Goal: Task Accomplishment & Management: Manage account settings

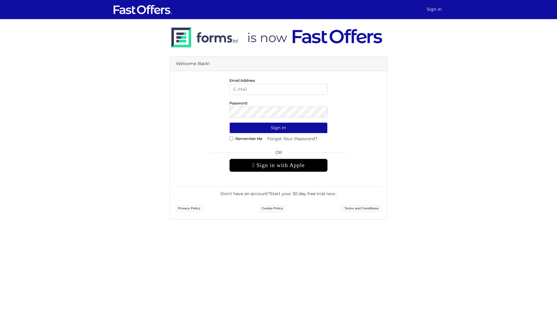
click at [290, 85] on input "email" at bounding box center [278, 89] width 98 height 11
drag, startPoint x: 290, startPoint y: 92, endPoint x: 208, endPoint y: 77, distance: 83.2
click at [208, 77] on div "Email Address dave.poon01@gmail.com" at bounding box center [278, 86] width 214 height 18
type input "david@strata.ca"
click at [278, 128] on button "Sign In" at bounding box center [278, 127] width 98 height 11
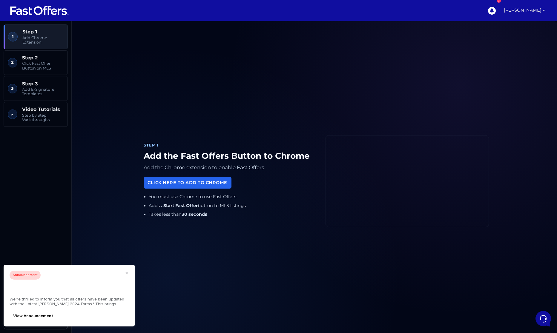
click at [542, 12] on link "[PERSON_NAME]" at bounding box center [524, 10] width 46 height 21
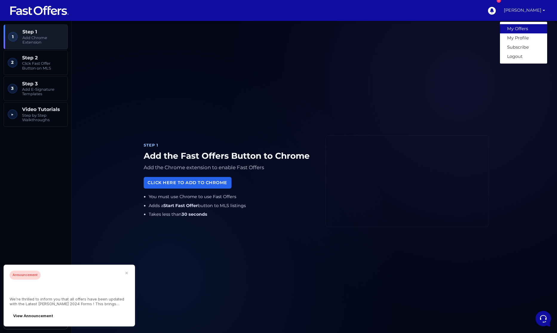
click at [527, 27] on link "My Offers" at bounding box center [523, 28] width 47 height 9
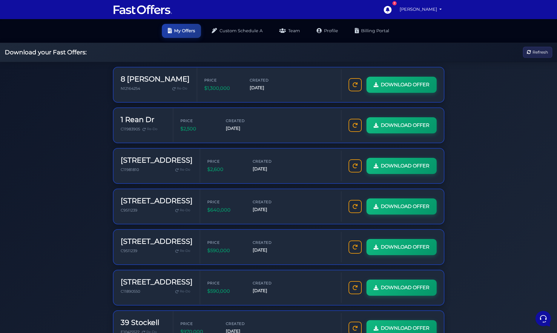
click at [518, 13] on nav "7 David Poon My Offers My Profile" at bounding box center [278, 9] width 557 height 19
click at [535, 53] on span "Refresh" at bounding box center [541, 52] width 16 height 7
click at [418, 11] on link "[PERSON_NAME]" at bounding box center [420, 10] width 47 height 12
click at [413, 39] on link "Subscribe" at bounding box center [420, 41] width 47 height 9
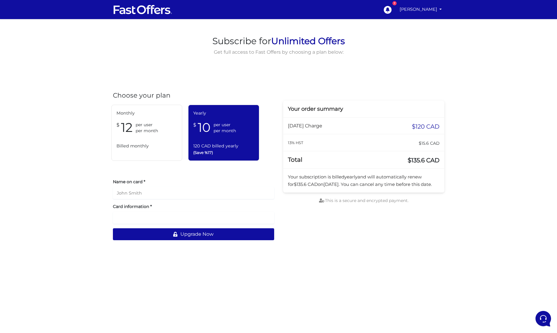
click at [225, 128] on span "per user" at bounding box center [225, 125] width 22 height 6
click at [142, 150] on div "Monthly $ 12 per user per month Billed monthly" at bounding box center [146, 133] width 71 height 56
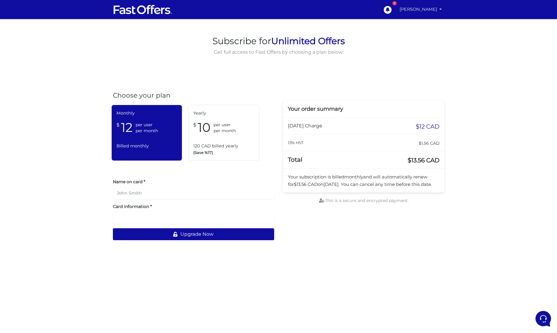
click at [428, 10] on link "[PERSON_NAME]" at bounding box center [420, 10] width 47 height 12
click at [424, 21] on link "My Offers" at bounding box center [420, 23] width 47 height 9
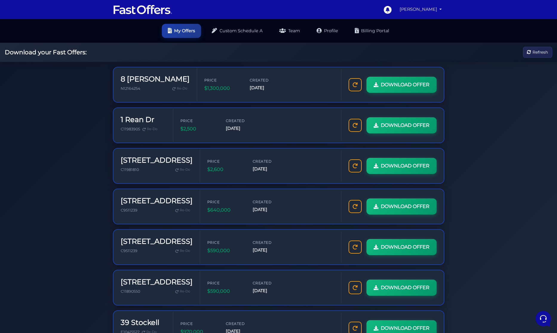
click at [435, 10] on link "[PERSON_NAME]" at bounding box center [420, 10] width 47 height 12
click at [420, 31] on link "My Profile" at bounding box center [420, 32] width 47 height 9
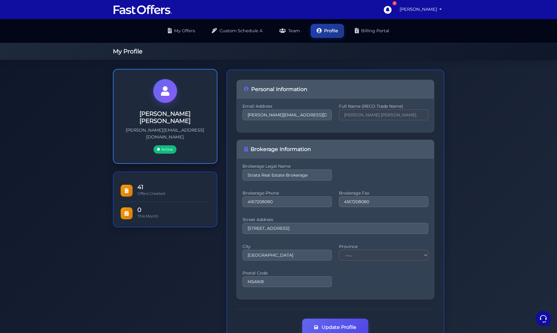
click at [165, 145] on span "Active" at bounding box center [165, 149] width 23 height 8
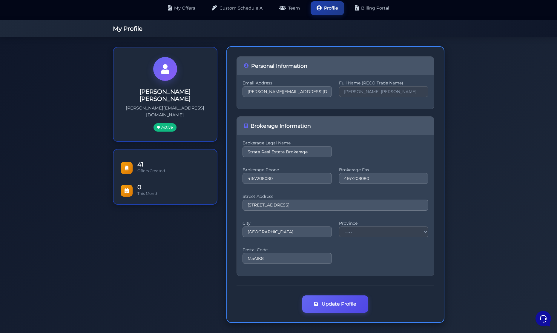
scroll to position [22, 0]
click at [168, 123] on span "Active" at bounding box center [165, 127] width 23 height 8
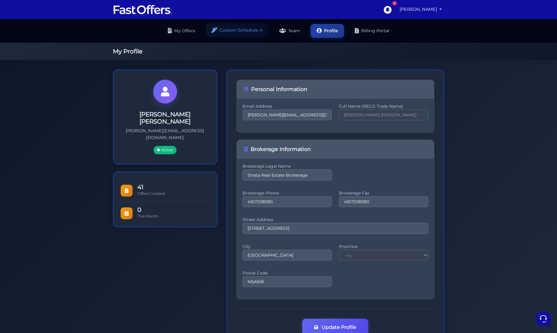
scroll to position [0, 0]
